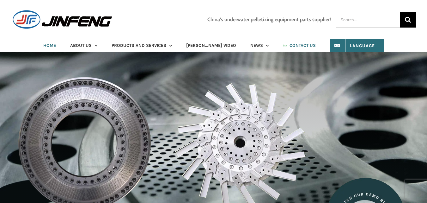
click at [290, 43] on span "CONTACT US" at bounding box center [303, 45] width 26 height 4
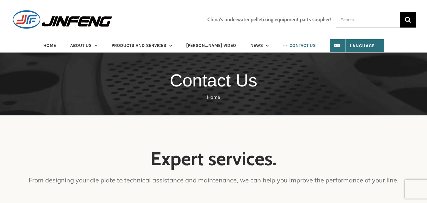
click at [192, 21] on div "China's underwater pelletizing equipment parts supplier! Search for: " at bounding box center [213, 19] width 405 height 20
